Goal: Task Accomplishment & Management: Manage account settings

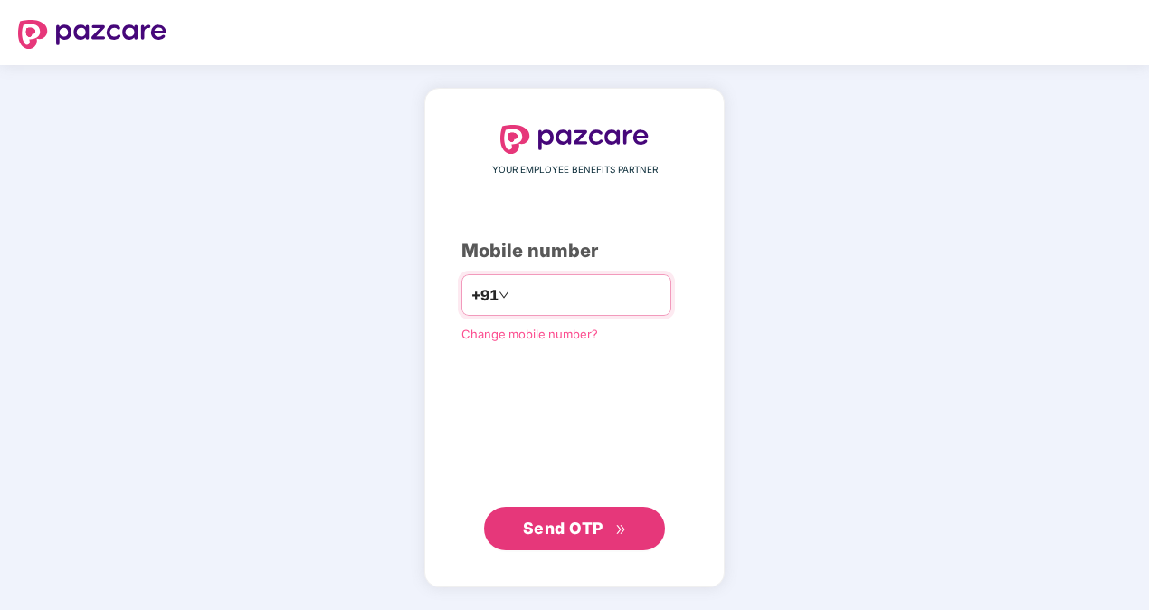
click at [513, 294] on input "**********" at bounding box center [587, 295] width 148 height 29
type input "**********"
click at [602, 525] on span "Send OTP" at bounding box center [563, 527] width 81 height 19
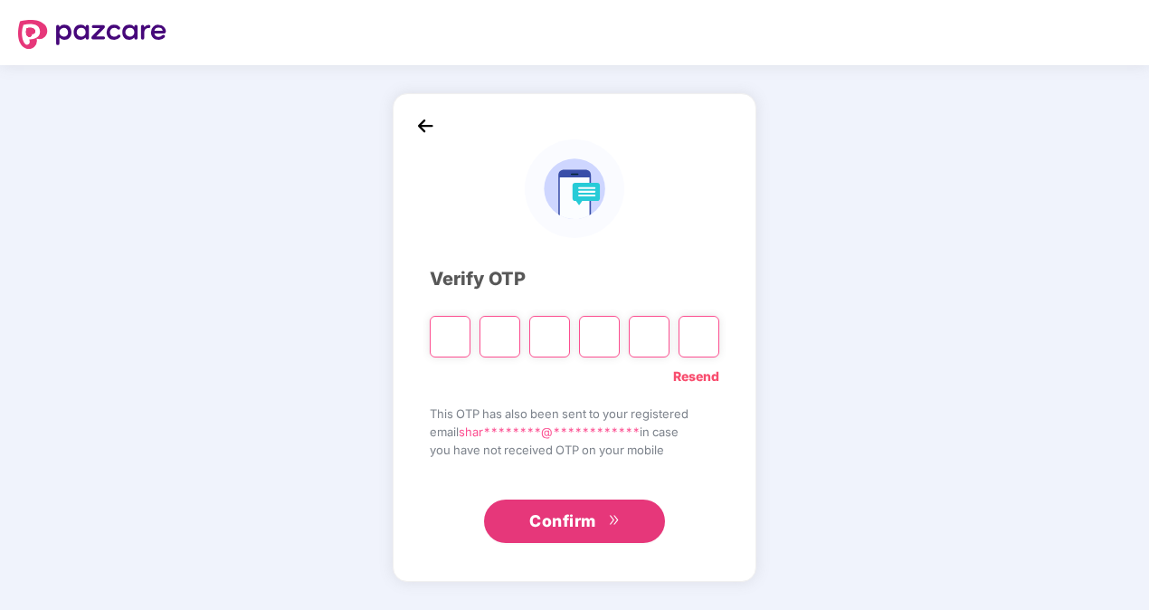
type input "*"
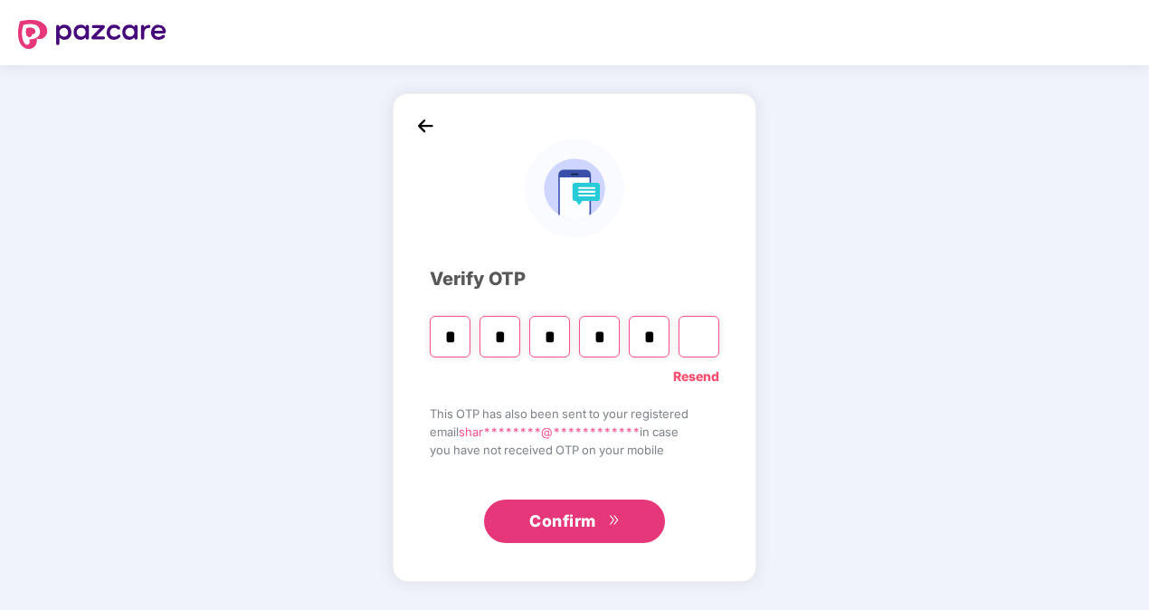
type input "*"
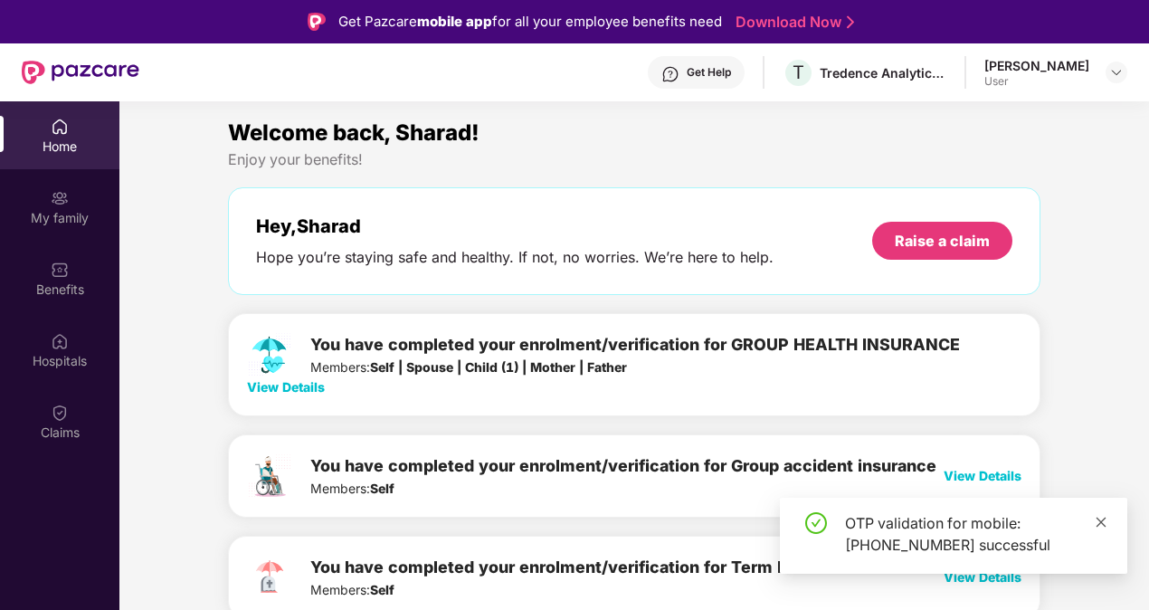
click at [1102, 521] on icon "close" at bounding box center [1102, 522] width 10 height 10
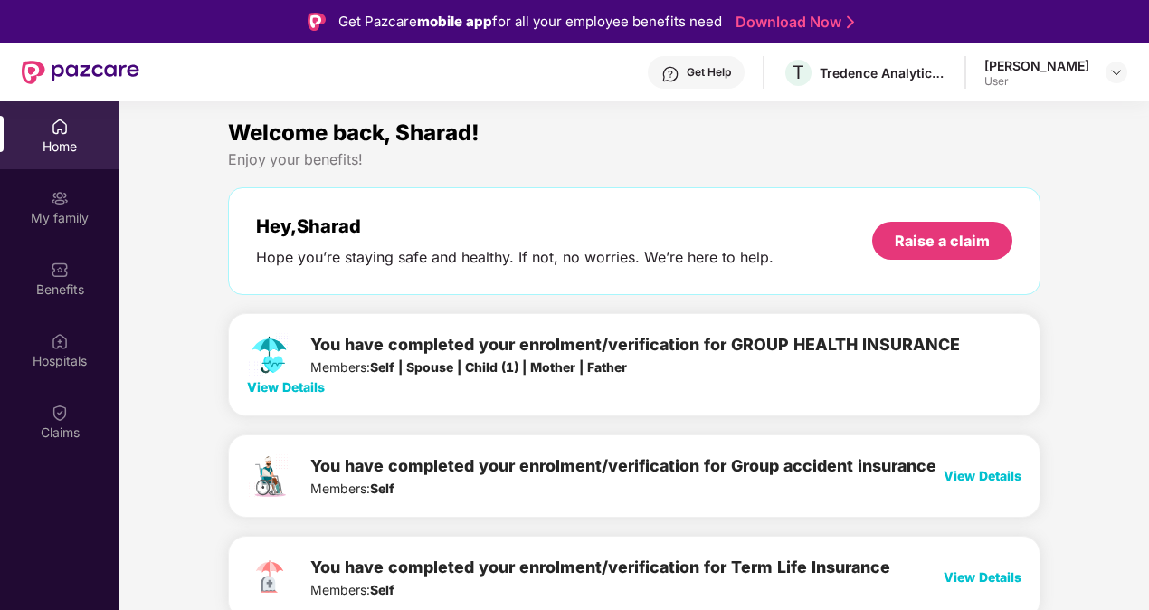
click at [300, 387] on span "View Details" at bounding box center [286, 386] width 78 height 15
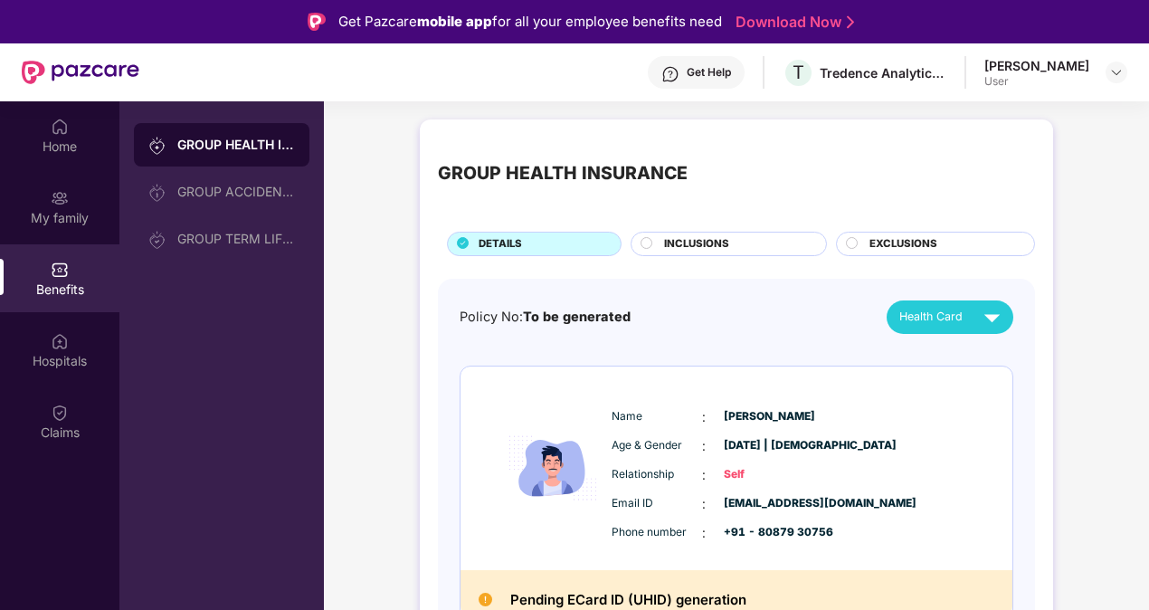
click at [647, 239] on circle at bounding box center [647, 242] width 11 height 11
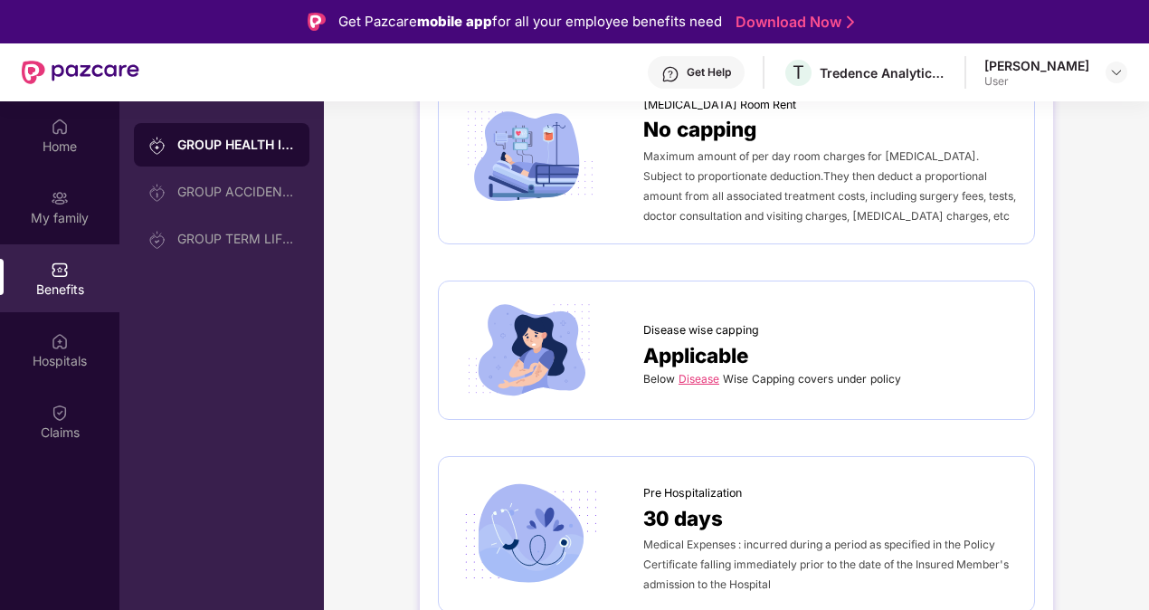
scroll to position [633, 0]
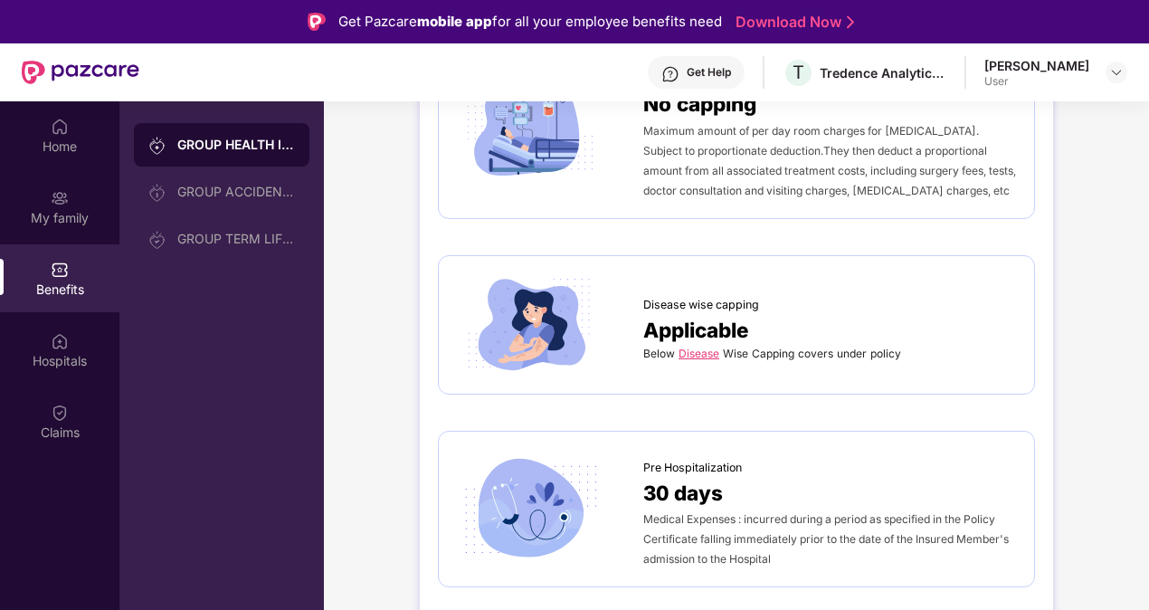
click at [697, 351] on link "Disease" at bounding box center [699, 354] width 41 height 14
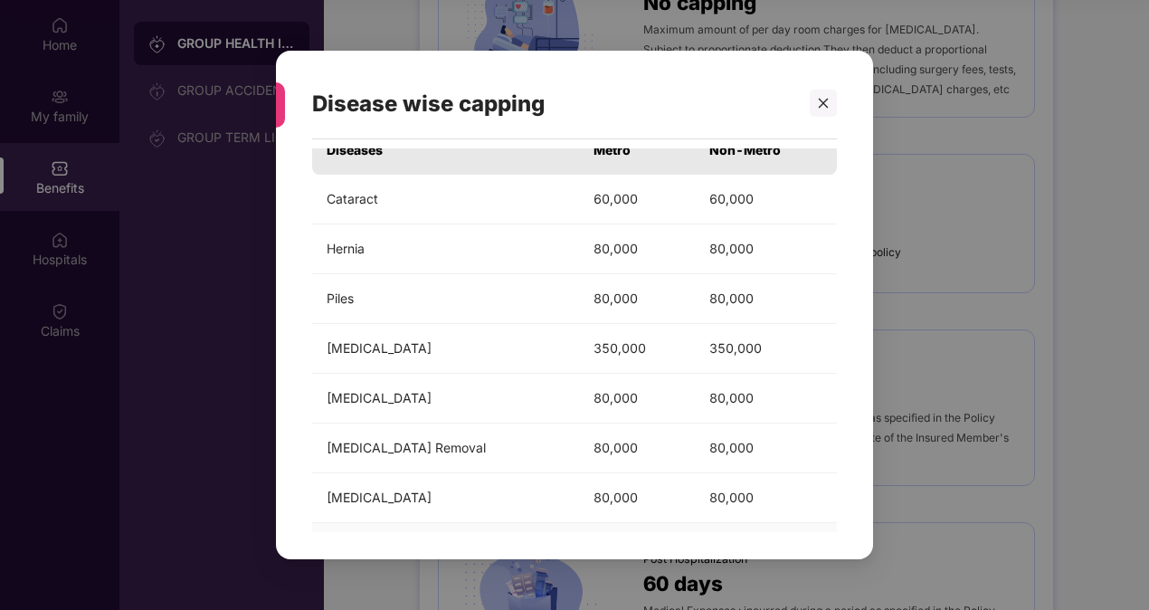
scroll to position [0, 0]
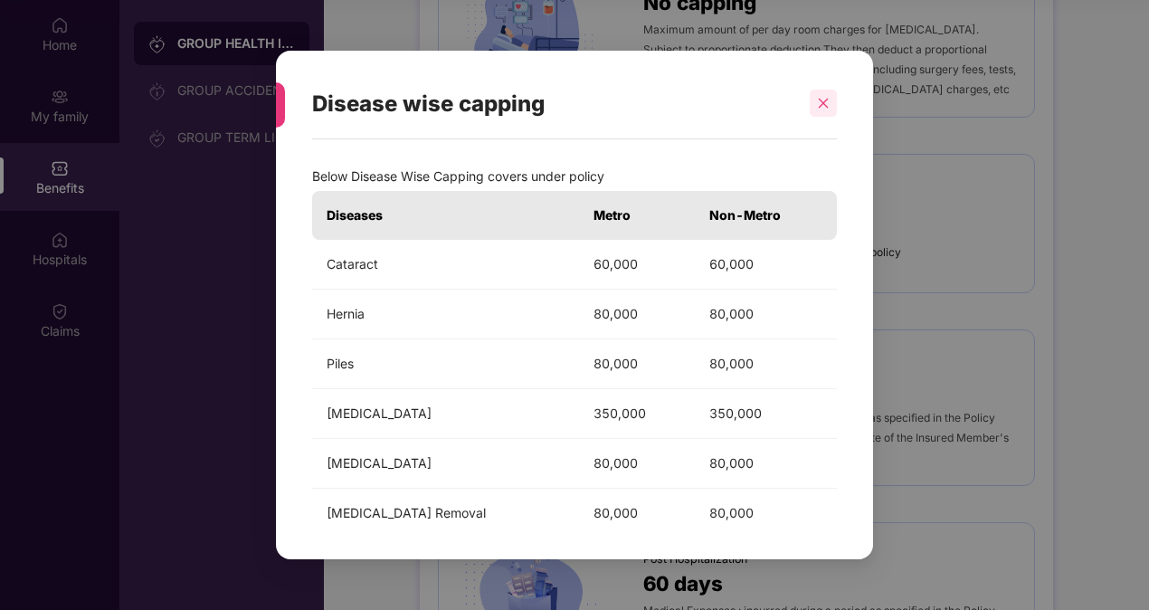
click at [826, 99] on icon "close" at bounding box center [823, 103] width 13 height 13
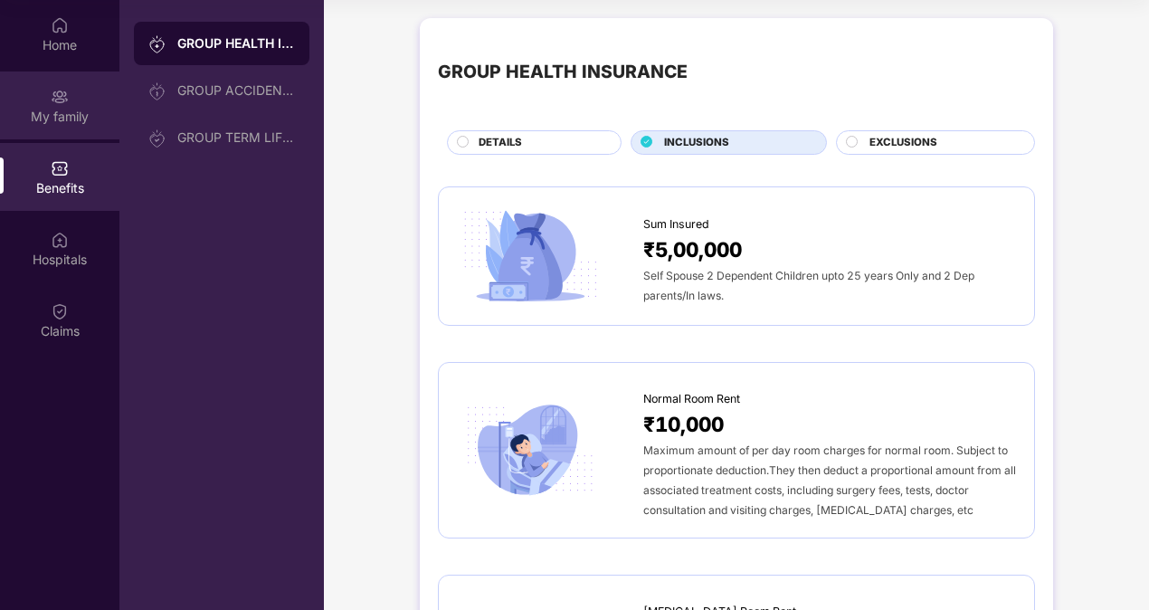
click at [77, 117] on div "My family" at bounding box center [59, 117] width 119 height 18
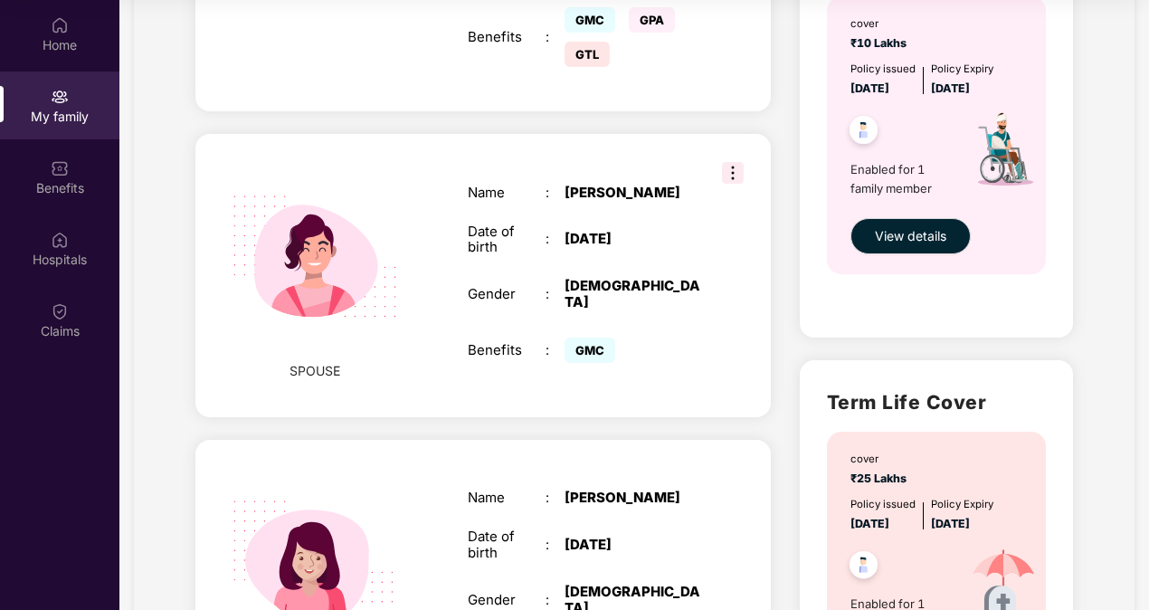
scroll to position [724, 0]
